Goal: Information Seeking & Learning: Stay updated

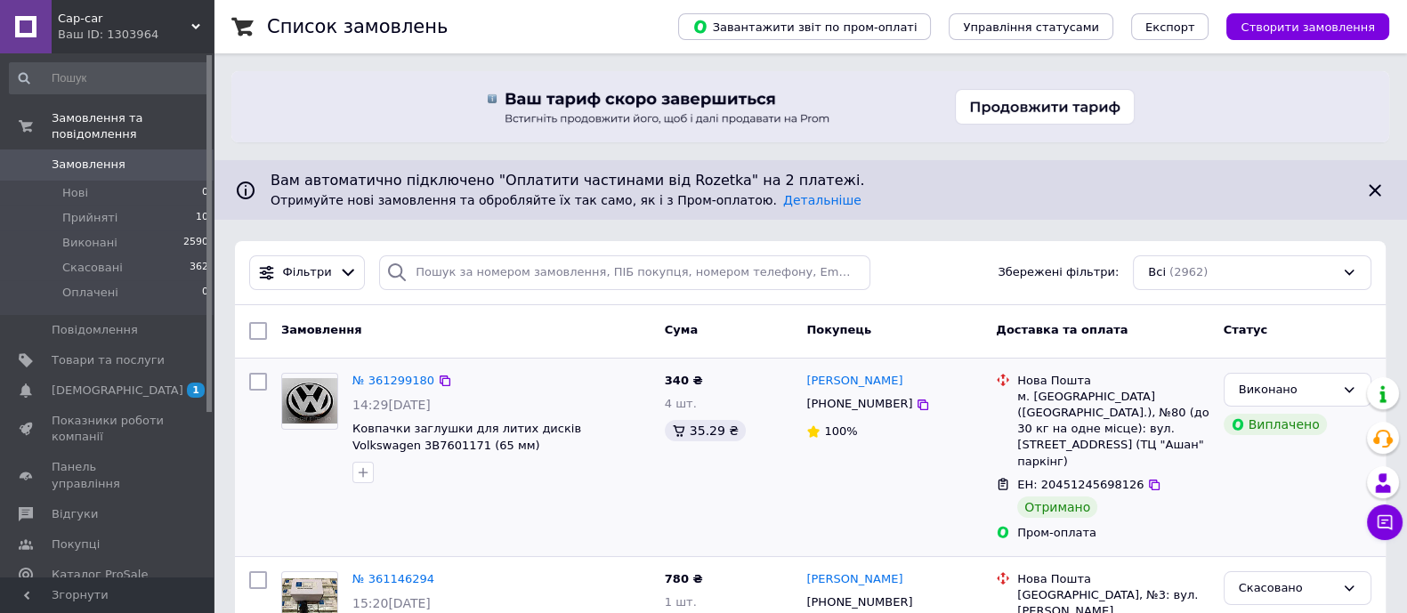
scroll to position [222, 0]
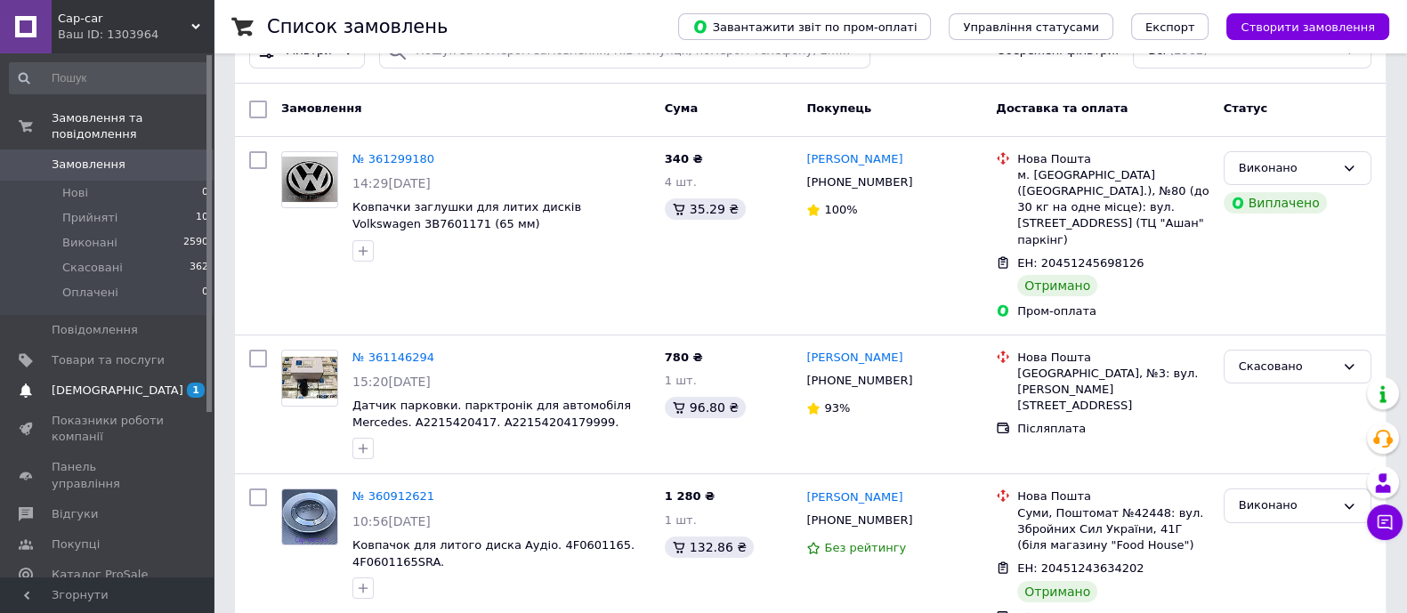
click at [85, 383] on span "[DEMOGRAPHIC_DATA]" at bounding box center [118, 391] width 132 height 16
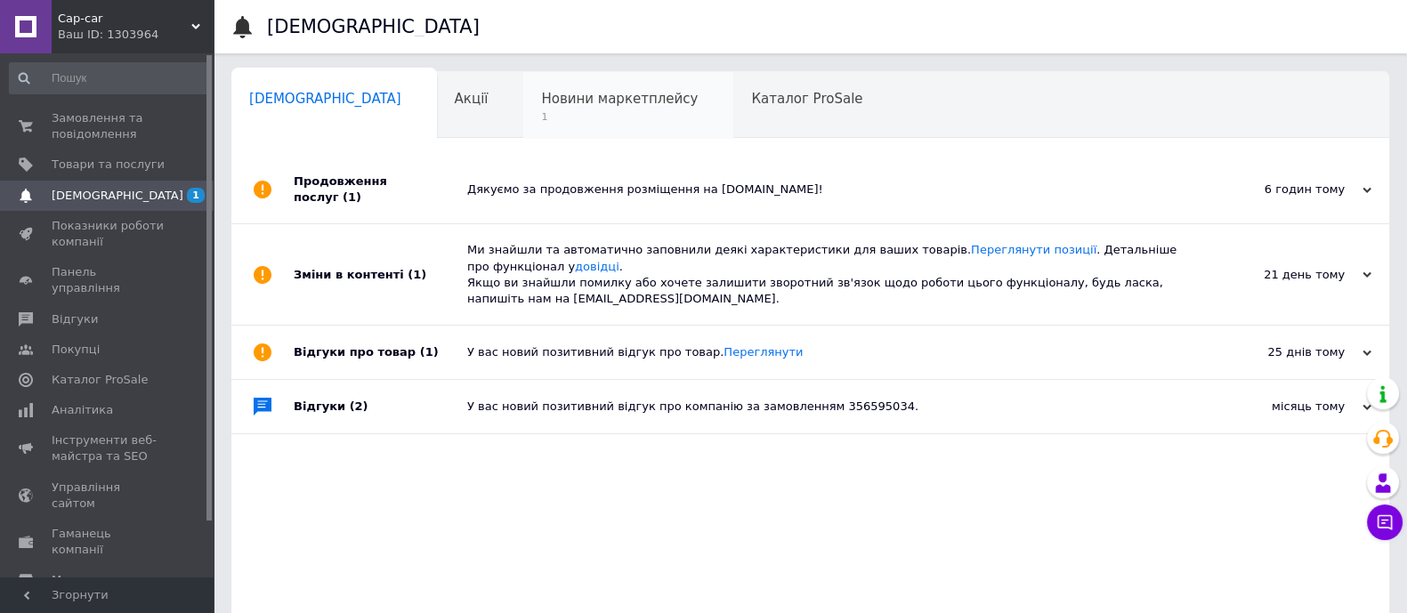
click at [541, 109] on div "Новини маркетплейсу 1" at bounding box center [628, 106] width 210 height 68
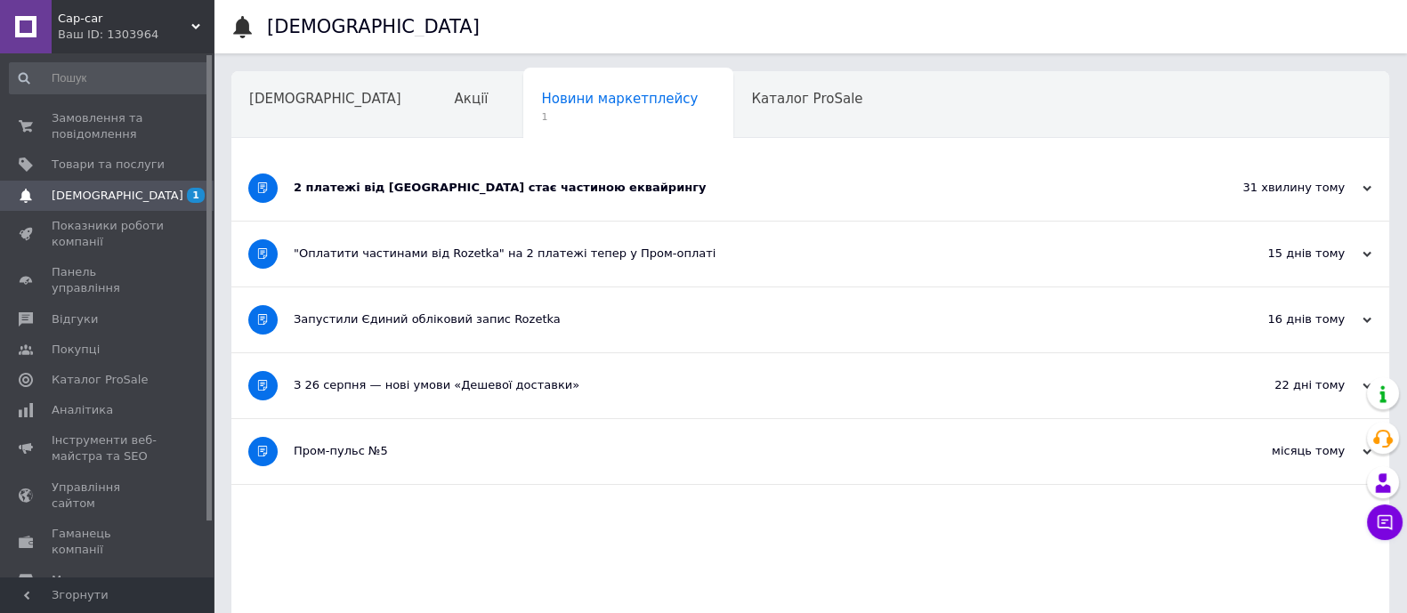
click at [515, 190] on div "2 платежі від [GEOGRAPHIC_DATA] стає частиною еквайрингу" at bounding box center [744, 188] width 900 height 16
